Goal: Task Accomplishment & Management: Manage account settings

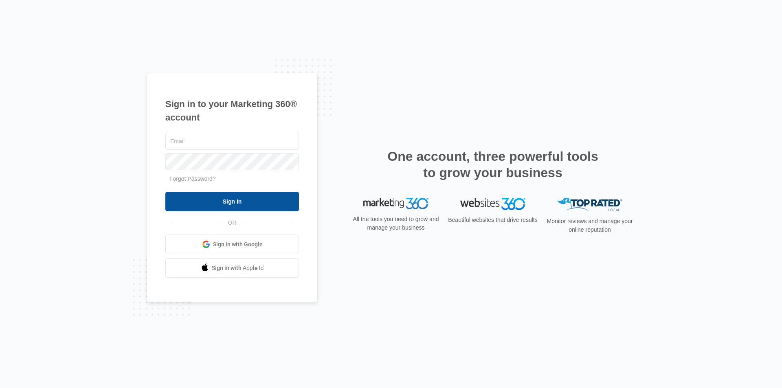
type input "[EMAIL_ADDRESS][DOMAIN_NAME]"
click at [215, 201] on input "Sign In" at bounding box center [232, 202] width 134 height 20
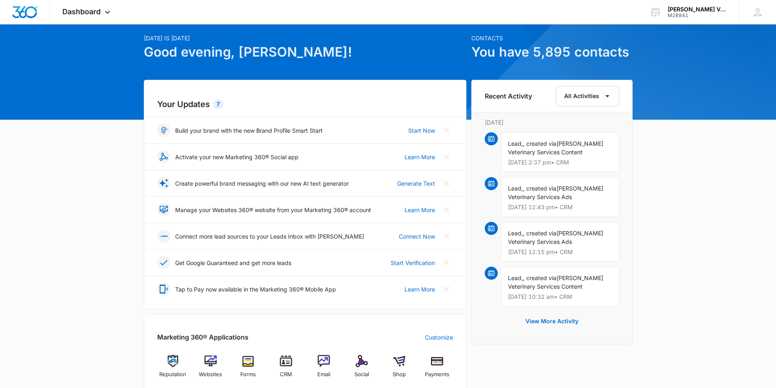
scroll to position [81, 0]
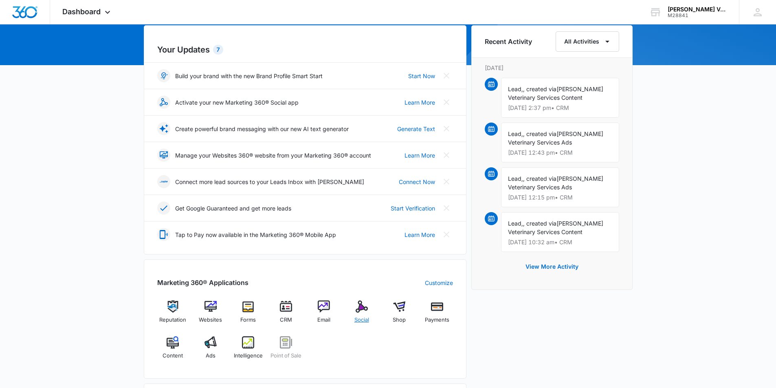
click at [365, 307] on img at bounding box center [362, 307] width 12 height 12
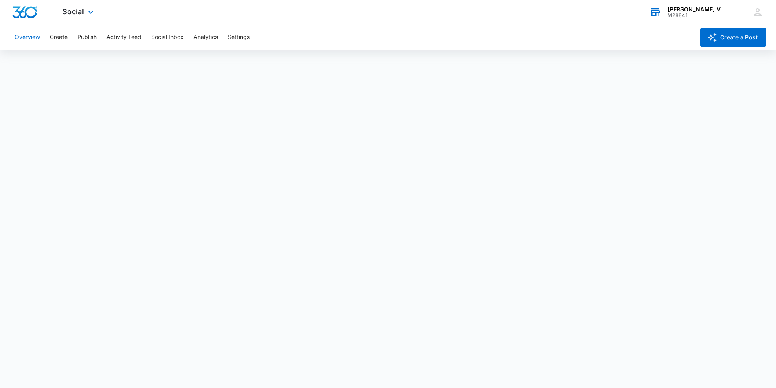
click at [694, 11] on div "[PERSON_NAME] Veterinary Services" at bounding box center [697, 9] width 59 height 7
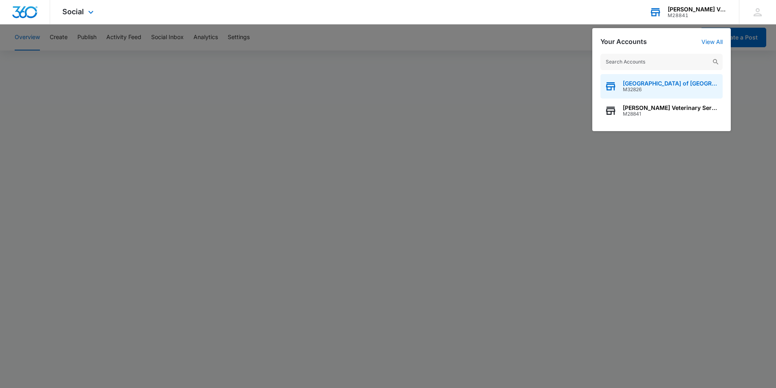
click at [656, 86] on span "[GEOGRAPHIC_DATA] of [GEOGRAPHIC_DATA]" at bounding box center [671, 83] width 96 height 7
